Goal: Task Accomplishment & Management: Manage account settings

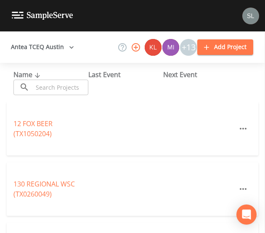
click at [47, 87] on input "text" at bounding box center [60, 88] width 55 height 16
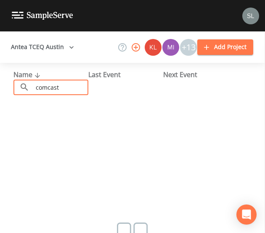
type input "comcast"
click at [43, 50] on button "Antea TCEQ Austin" at bounding box center [43, 47] width 70 height 16
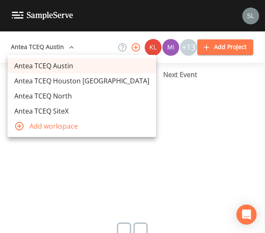
click at [44, 84] on link "Antea TCEQ Houston [GEOGRAPHIC_DATA]" at bounding box center [82, 80] width 148 height 15
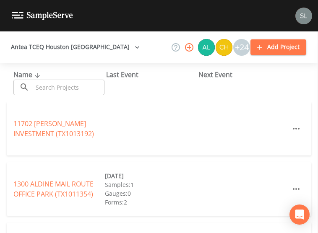
click at [73, 89] on input "text" at bounding box center [69, 88] width 72 height 16
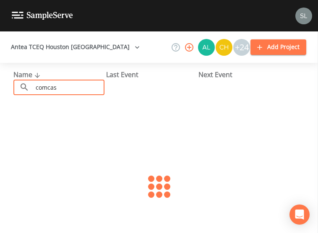
type input "comcast"
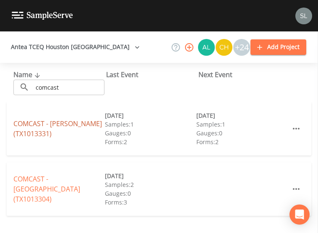
click at [29, 126] on link "COMCAST - [PERSON_NAME] (TX1013331)" at bounding box center [57, 128] width 89 height 19
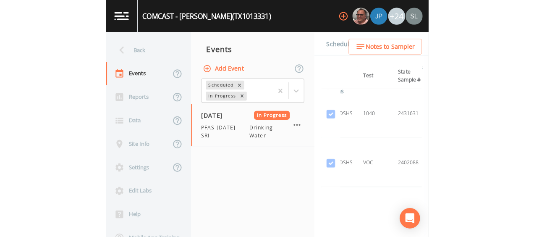
scroll to position [0, 119]
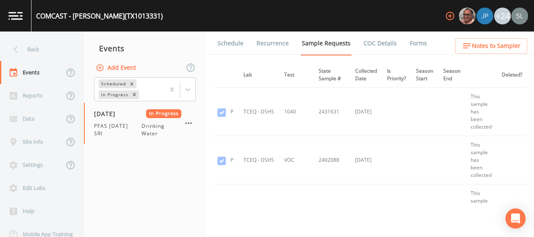
click at [264, 47] on link "Forms" at bounding box center [419, 43] width 20 height 24
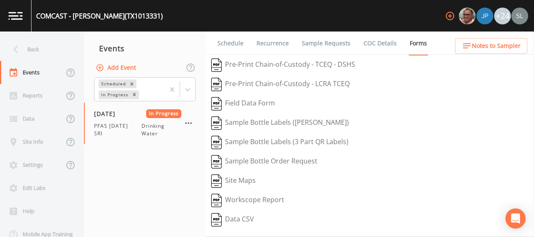
scroll to position [164, 0]
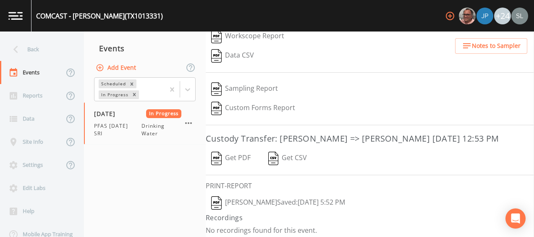
click at [261, 198] on button "[PERSON_NAME]  Saved: [DATE] 5:52 PM" at bounding box center [278, 202] width 145 height 19
click at [187, 121] on icon "button" at bounding box center [188, 123] width 10 height 10
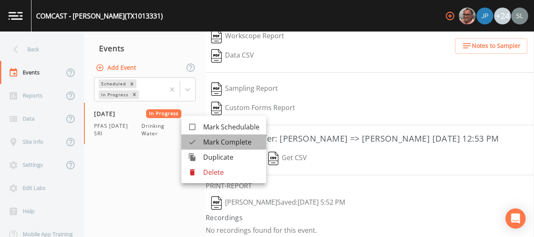
click at [204, 141] on span "Mark Complete" at bounding box center [231, 142] width 56 height 10
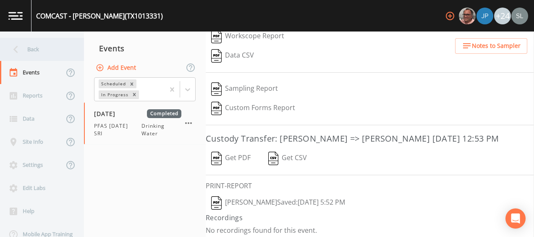
click at [43, 52] on div "Back" at bounding box center [38, 49] width 76 height 23
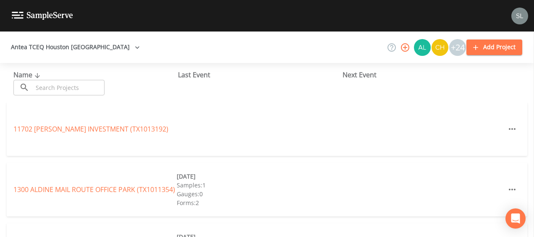
click at [69, 93] on input "text" at bounding box center [69, 88] width 72 height 16
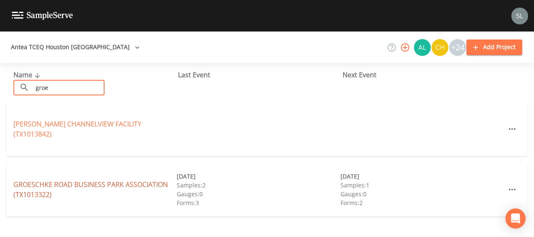
type input "groe"
click at [101, 183] on link "[GEOGRAPHIC_DATA] (TX1013322)" at bounding box center [90, 189] width 155 height 19
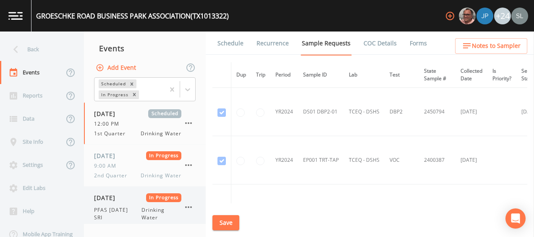
click at [121, 200] on span "[DATE]" at bounding box center [107, 197] width 27 height 9
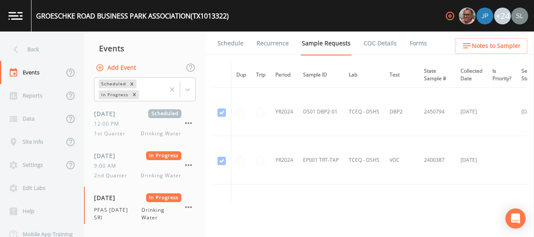
click at [264, 42] on link "Forms" at bounding box center [419, 43] width 20 height 24
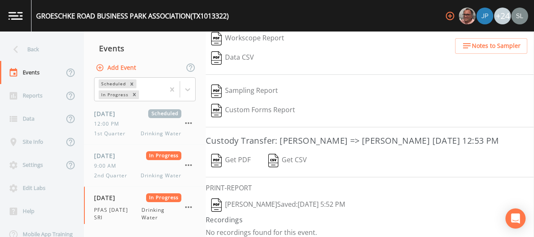
scroll to position [164, 0]
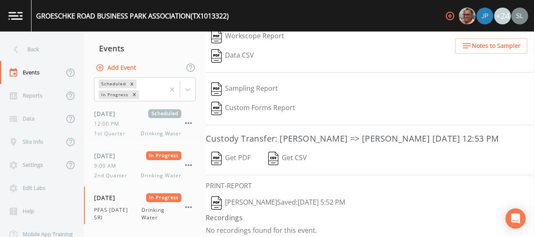
click at [264, 195] on button "[PERSON_NAME]  Saved: [DATE] 5:52 PM" at bounding box center [278, 202] width 145 height 19
click at [189, 205] on icon "button" at bounding box center [188, 207] width 10 height 10
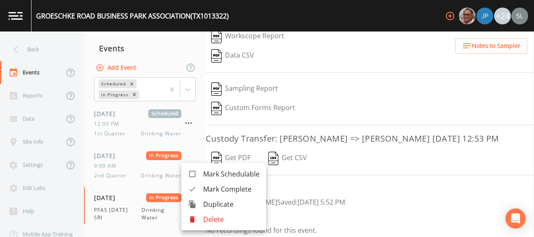
click at [207, 189] on span "Mark Complete" at bounding box center [231, 189] width 56 height 10
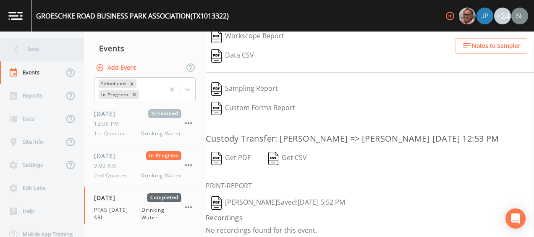
click at [32, 42] on div "Back" at bounding box center [38, 49] width 76 height 23
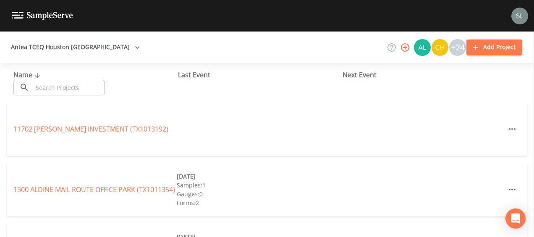
click at [58, 87] on input "text" at bounding box center [69, 88] width 72 height 16
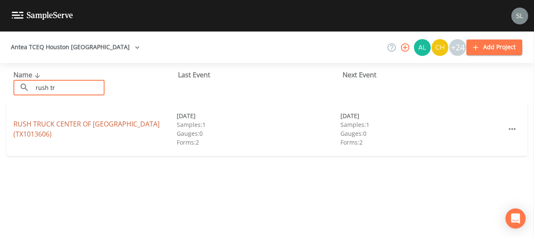
type input "rush tr"
click at [36, 134] on link "[GEOGRAPHIC_DATA])" at bounding box center [86, 128] width 146 height 19
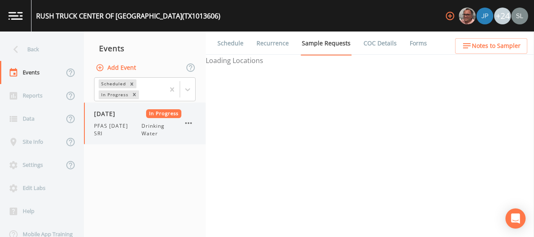
click at [128, 127] on span "PFAS [DATE] SRI" at bounding box center [117, 129] width 47 height 15
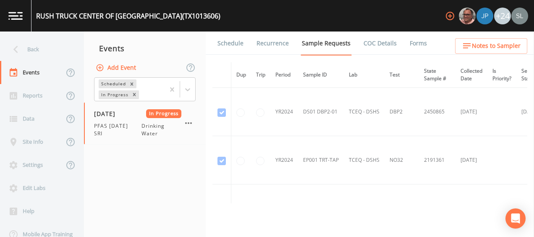
click at [264, 39] on link "Forms" at bounding box center [419, 43] width 20 height 24
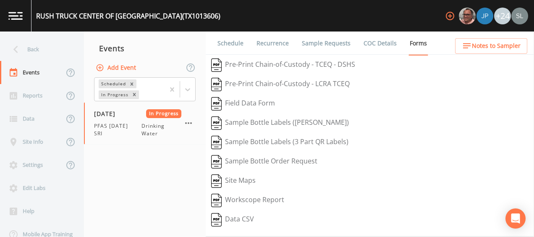
scroll to position [164, 0]
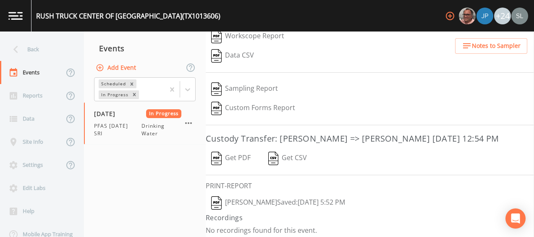
click at [259, 195] on button "[PERSON_NAME]  Saved: [DATE] 5:52 PM" at bounding box center [278, 202] width 145 height 19
click at [190, 122] on icon "button" at bounding box center [188, 123] width 10 height 10
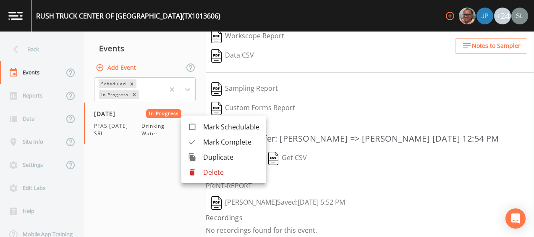
click at [203, 143] on span "Mark Complete" at bounding box center [231, 142] width 56 height 10
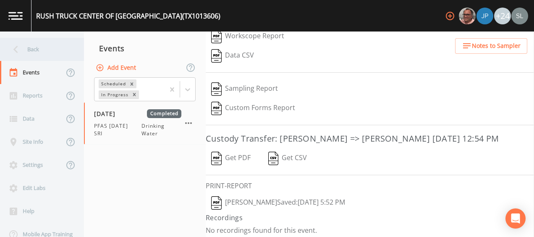
click at [61, 41] on div "Back" at bounding box center [38, 49] width 76 height 23
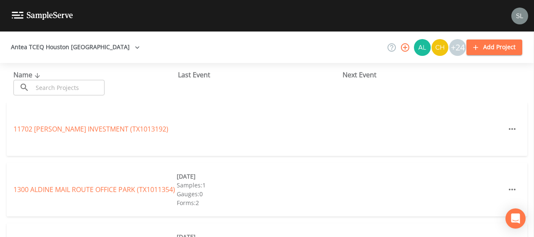
click at [65, 95] on input "text" at bounding box center [69, 88] width 72 height 16
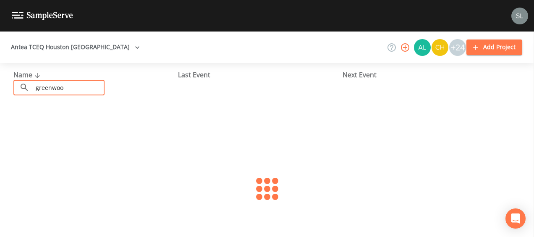
type input "greenwood"
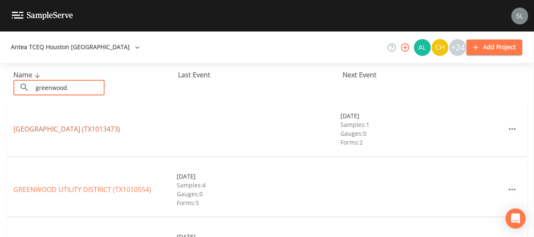
click at [42, 128] on link "[GEOGRAPHIC_DATA] (TX1013473)" at bounding box center [66, 128] width 107 height 9
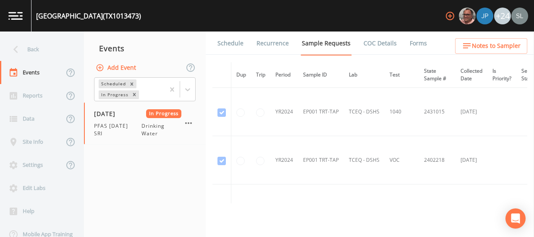
click at [124, 144] on hr at bounding box center [145, 144] width 122 height 0
click at [124, 126] on span "PFAS [DATE] SRI" at bounding box center [117, 129] width 47 height 15
click at [264, 44] on link "Forms" at bounding box center [419, 43] width 20 height 24
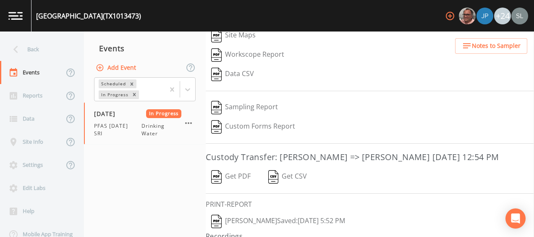
scroll to position [164, 0]
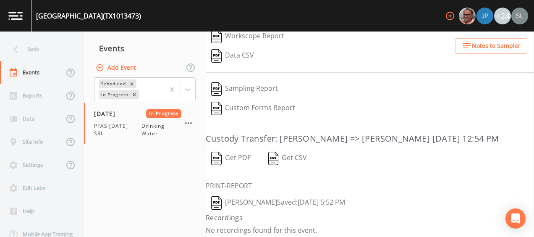
click at [264, 195] on button "[PERSON_NAME]  Saved: [DATE] 5:52 PM" at bounding box center [278, 202] width 145 height 19
click at [186, 123] on icon "button" at bounding box center [188, 123] width 7 height 2
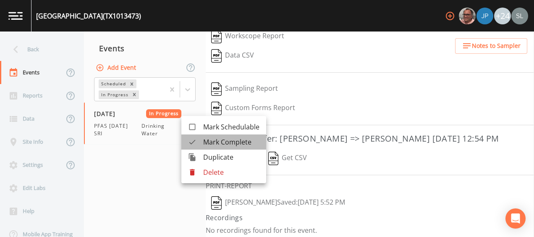
click at [196, 142] on icon at bounding box center [192, 142] width 8 height 8
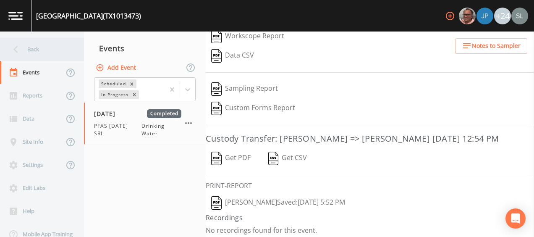
click at [17, 50] on icon at bounding box center [15, 49] width 15 height 15
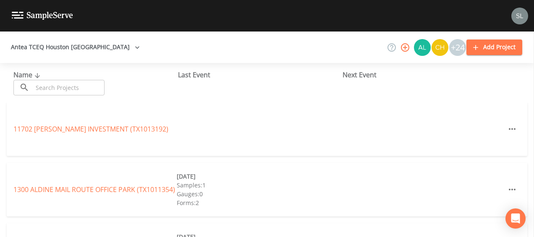
click at [61, 87] on input "text" at bounding box center [69, 88] width 72 height 16
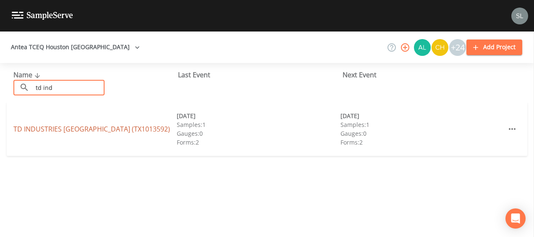
type input "td ind"
click at [38, 128] on link "TD INDUSTRIES [GEOGRAPHIC_DATA] (TX1013592)" at bounding box center [91, 128] width 157 height 9
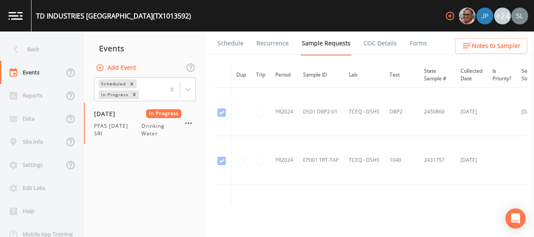
click at [264, 43] on link "Forms" at bounding box center [419, 43] width 20 height 24
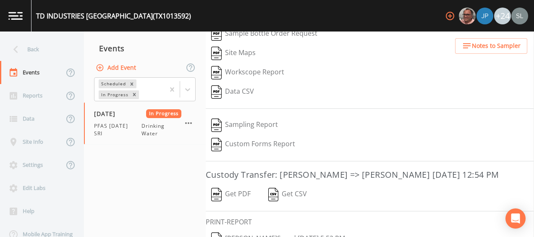
scroll to position [164, 0]
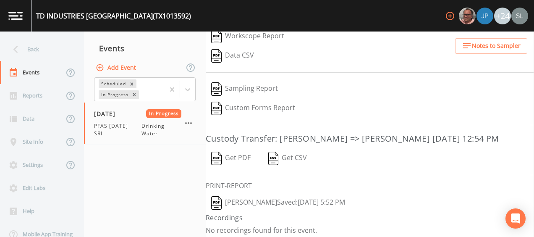
click at [264, 197] on button "[PERSON_NAME]  Saved: [DATE] 5:52 PM" at bounding box center [278, 202] width 145 height 19
click at [190, 123] on icon "button" at bounding box center [188, 123] width 7 height 2
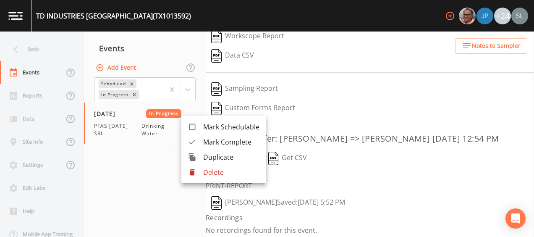
click at [222, 146] on span "Mark Complete" at bounding box center [231, 142] width 56 height 10
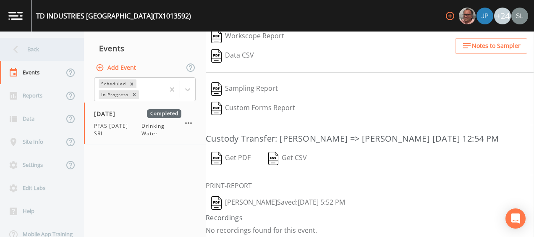
drag, startPoint x: 222, startPoint y: 146, endPoint x: 50, endPoint y: 47, distance: 198.6
click at [50, 47] on div "Back Events Reports Data Site Info Settings Edit Labs Help Mobile App Training …" at bounding box center [267, 133] width 534 height 205
click at [44, 46] on div "Back" at bounding box center [38, 49] width 76 height 23
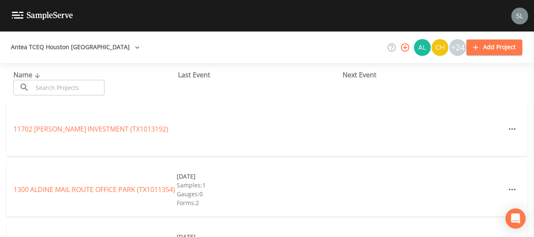
click at [53, 87] on input "text" at bounding box center [69, 88] width 72 height 16
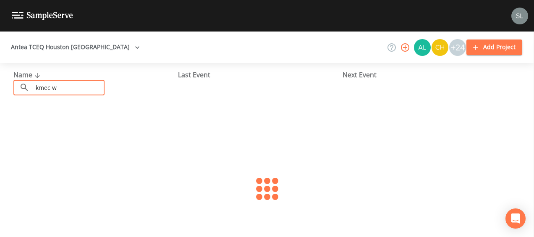
type input "kmec wi"
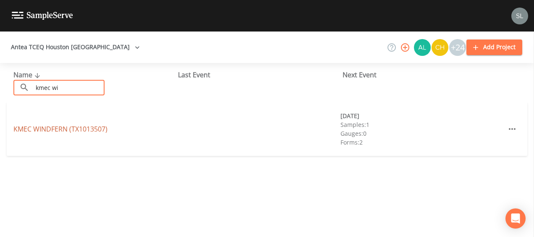
click at [49, 126] on link "KMEC [GEOGRAPHIC_DATA] (TX1013507)" at bounding box center [60, 128] width 94 height 9
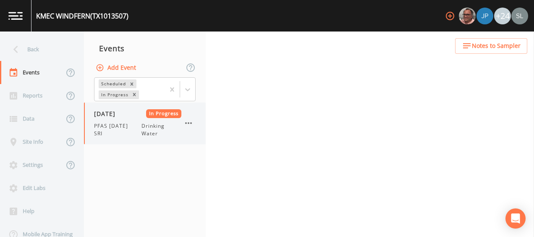
click at [121, 116] on span "[DATE]" at bounding box center [107, 113] width 27 height 9
click at [144, 126] on span "Drinking Water" at bounding box center [162, 129] width 40 height 15
click at [128, 121] on div "[DATE] In Progress PFAS [DATE] SRI Drinking Water" at bounding box center [137, 123] width 87 height 28
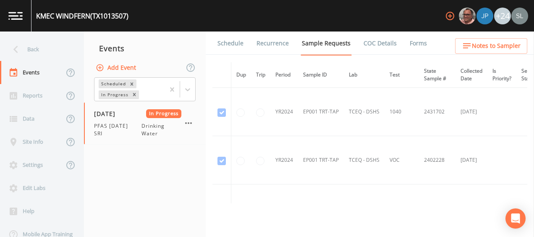
click at [264, 46] on link "Forms" at bounding box center [419, 43] width 20 height 24
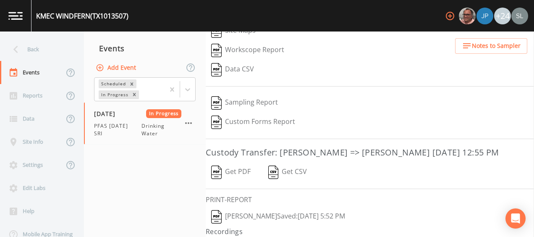
scroll to position [164, 0]
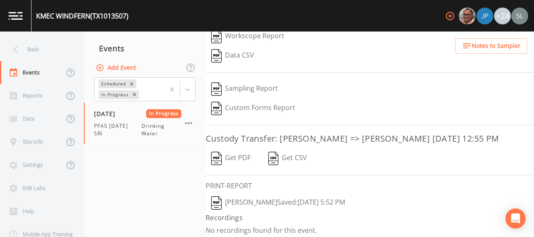
click at [264, 195] on button "[PERSON_NAME]  Saved: [DATE] 5:52 PM" at bounding box center [278, 202] width 145 height 19
click at [189, 120] on icon "button" at bounding box center [188, 123] width 10 height 10
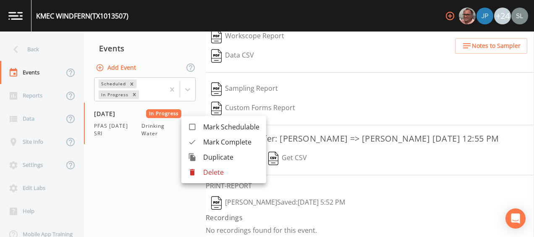
click at [200, 142] on div at bounding box center [195, 142] width 15 height 8
